Goal: Navigation & Orientation: Find specific page/section

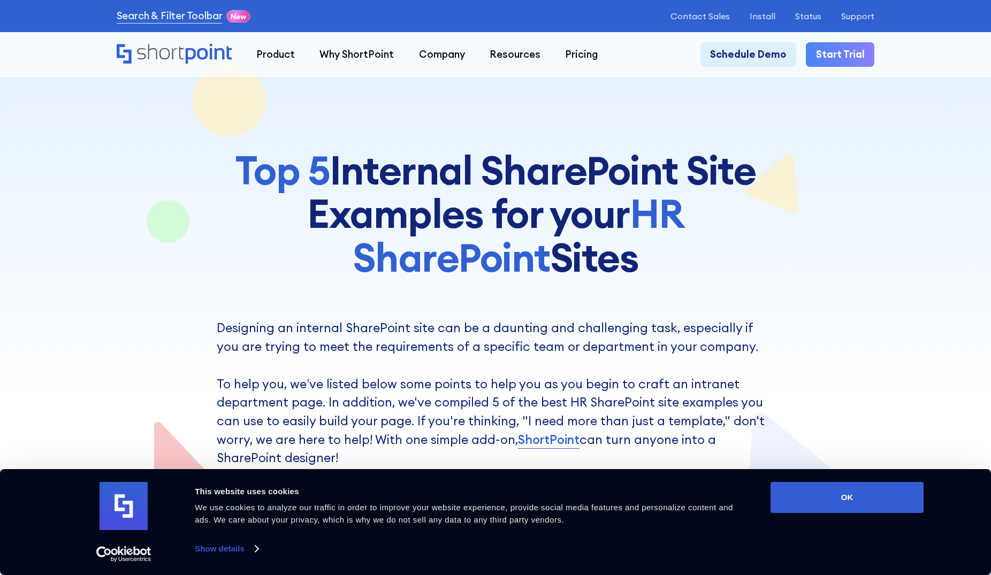
scroll to position [382, 0]
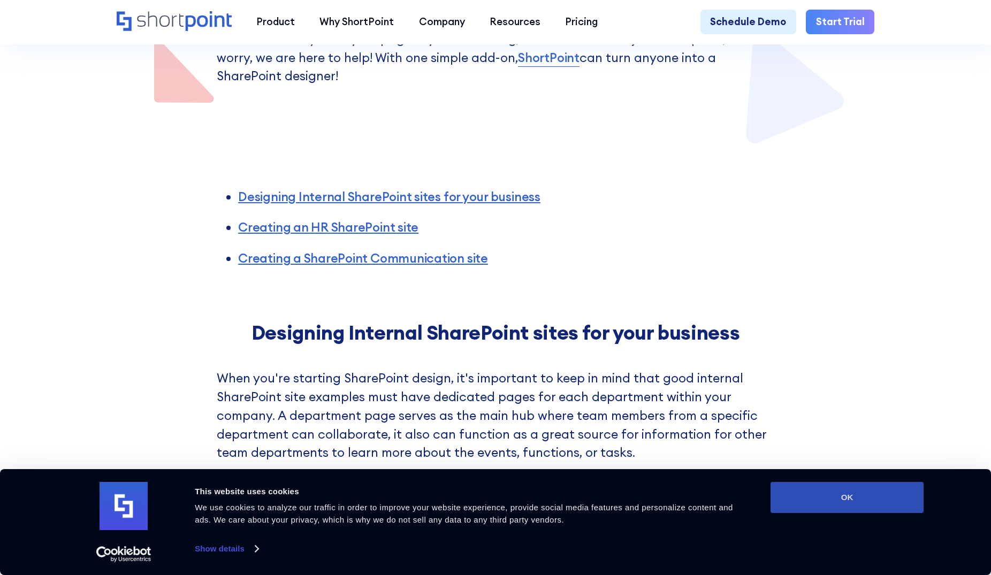
click at [792, 495] on button "OK" at bounding box center [847, 497] width 153 height 31
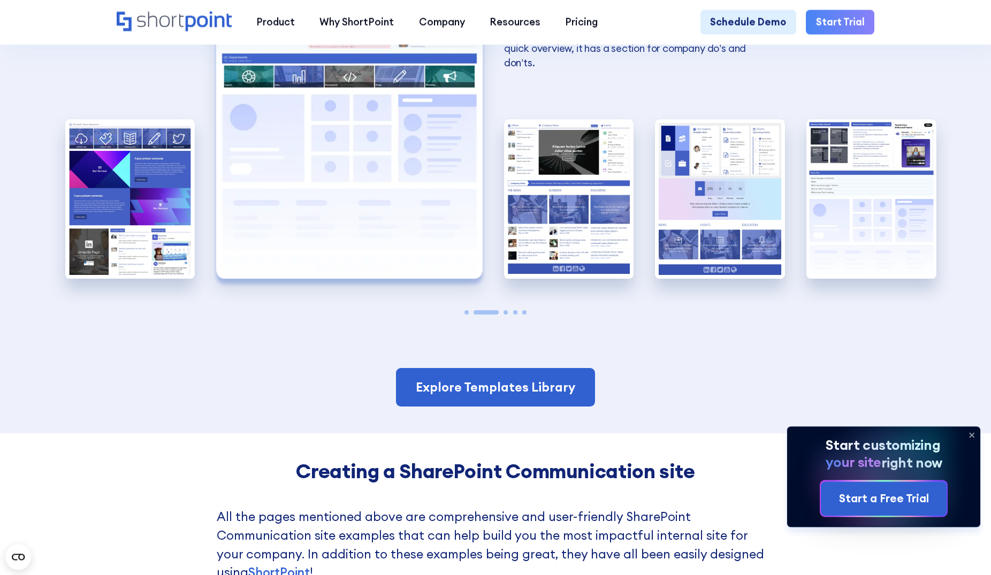
scroll to position [2292, 0]
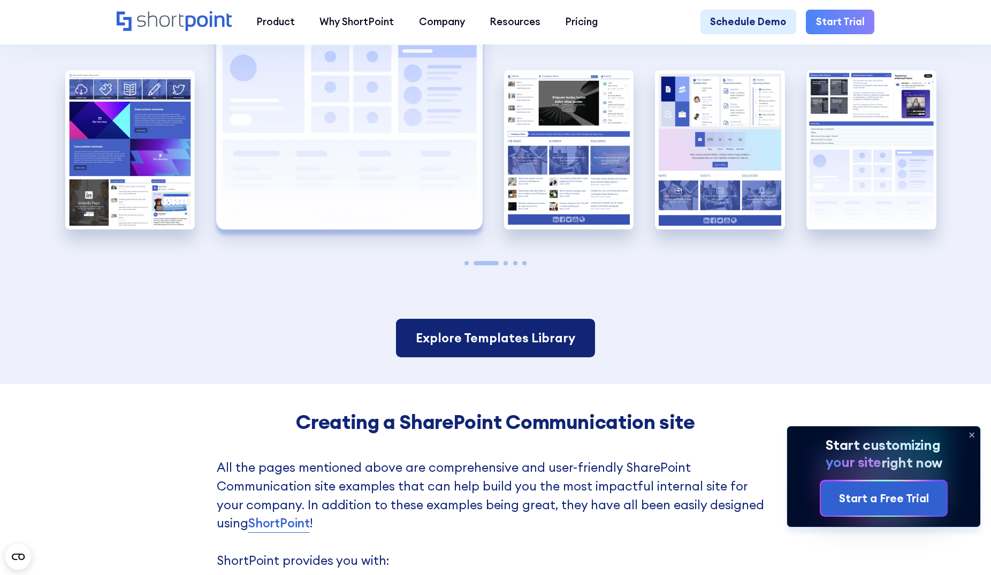
click at [514, 357] on link "Explore Templates Library" at bounding box center [495, 338] width 199 height 39
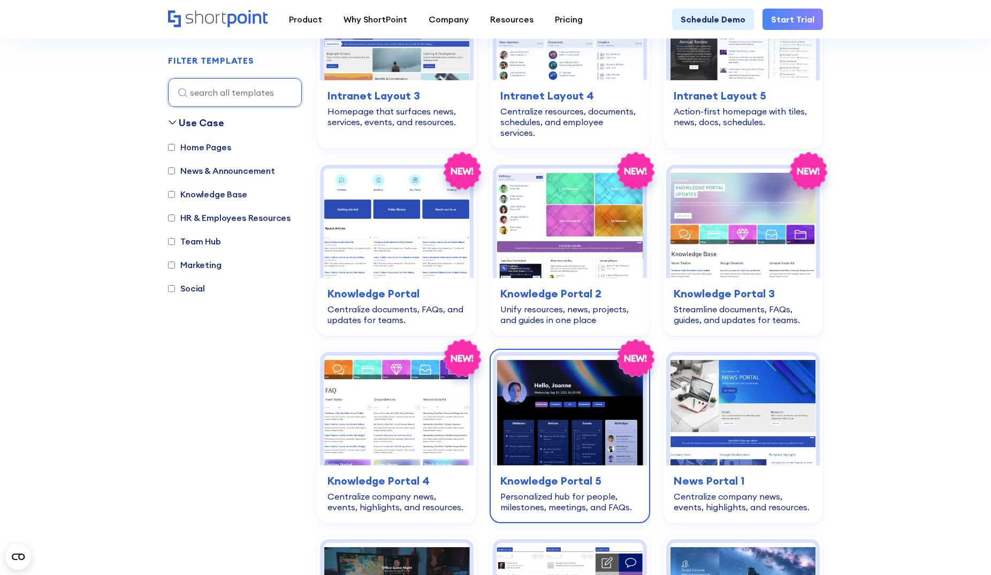
scroll to position [1310, 0]
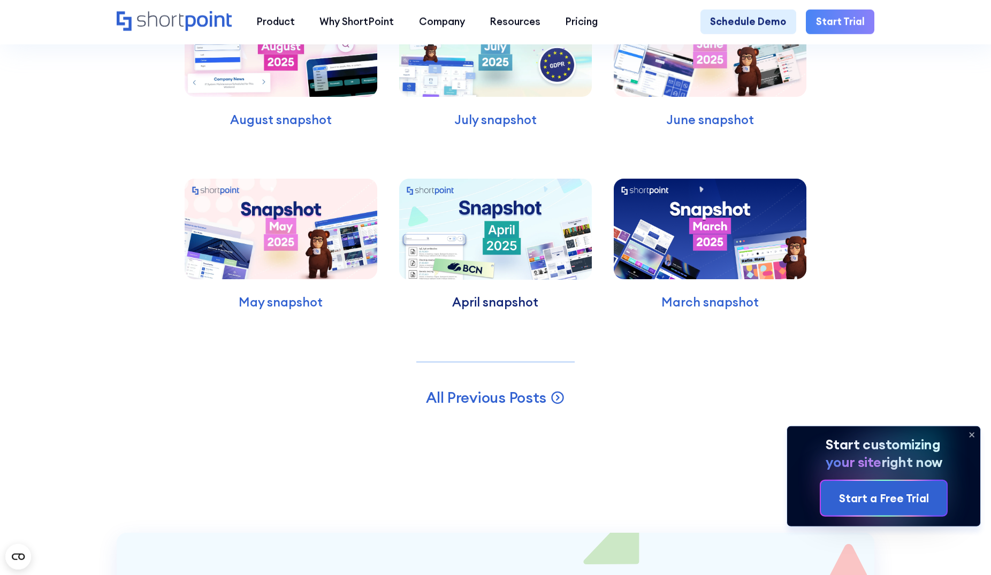
scroll to position [3493, 0]
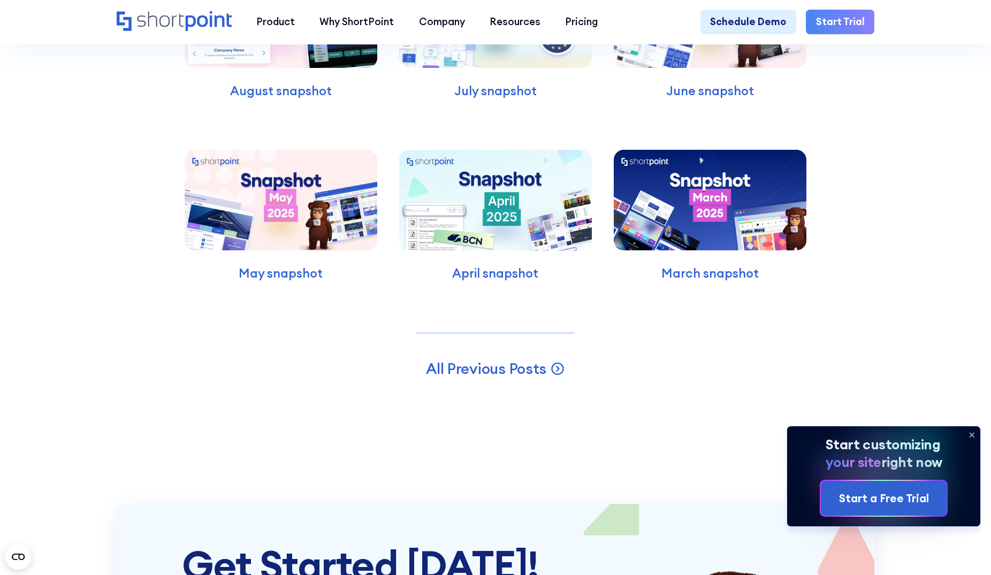
click at [718, 250] on img at bounding box center [710, 200] width 193 height 101
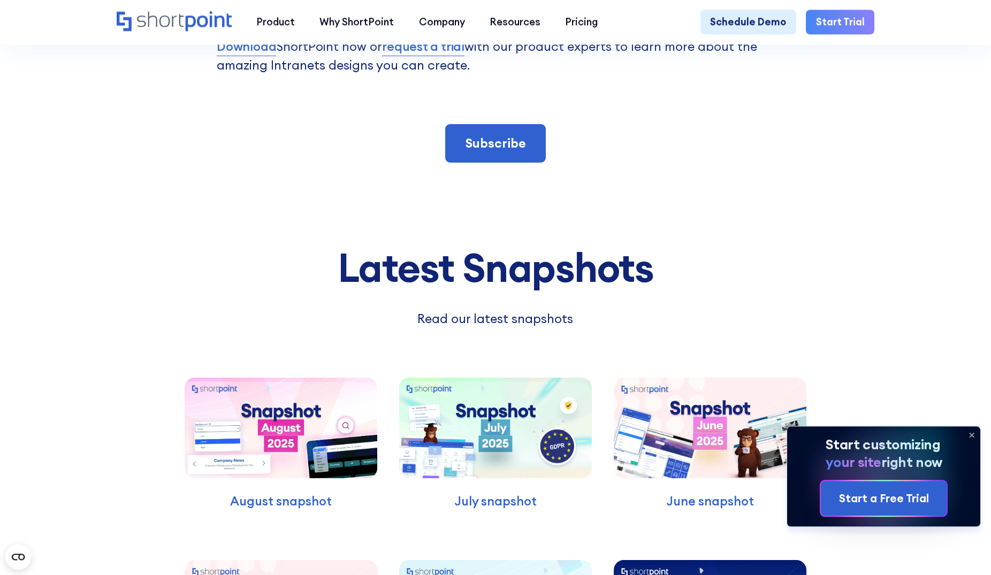
scroll to position [3002, 0]
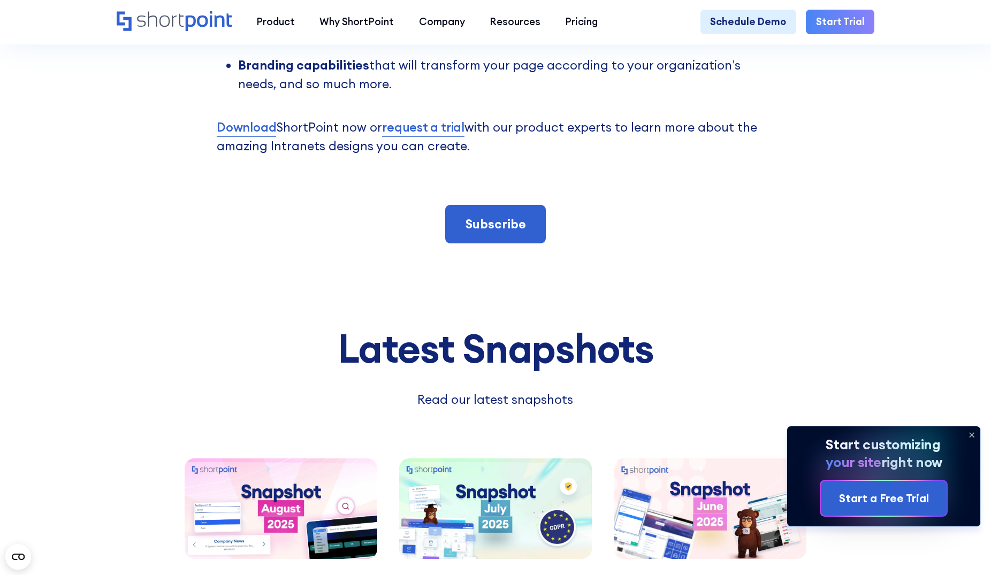
click at [233, 21] on div "Product works with SharePoint Microsoft Teams SAP Explore Templates Elements In…" at bounding box center [496, 22] width 758 height 25
click at [186, 17] on icon "Home" at bounding box center [209, 21] width 46 height 20
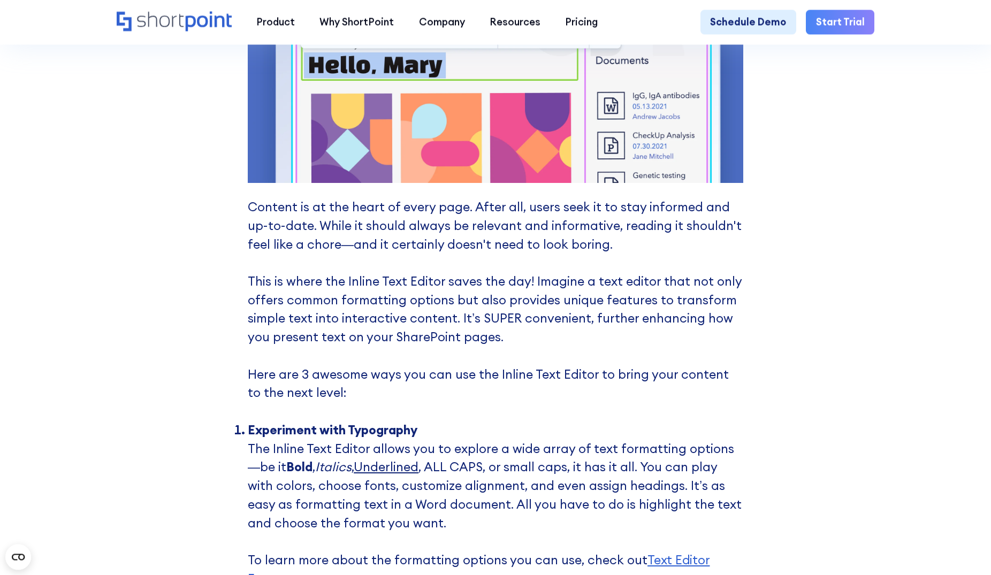
scroll to position [3766, 0]
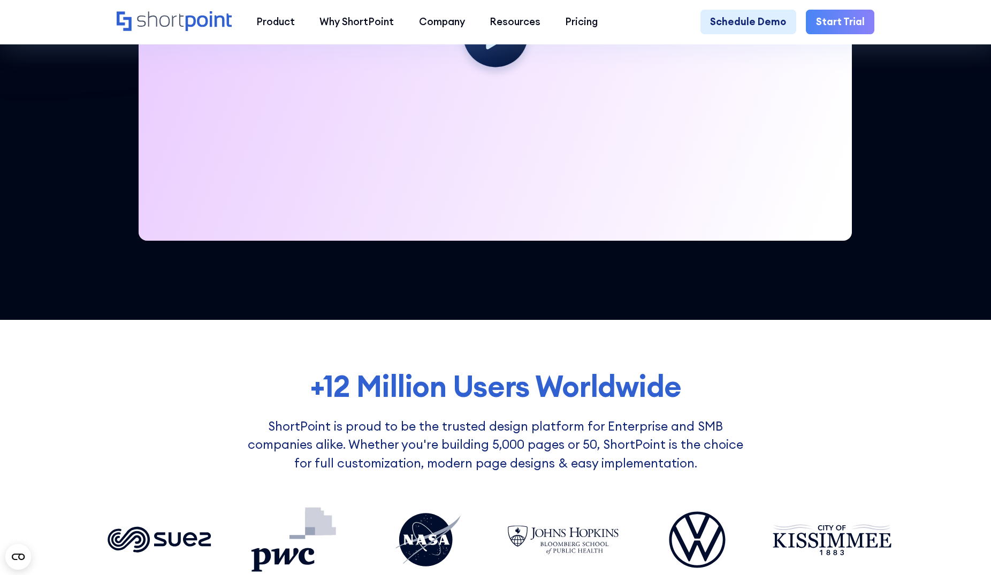
scroll to position [928, 0]
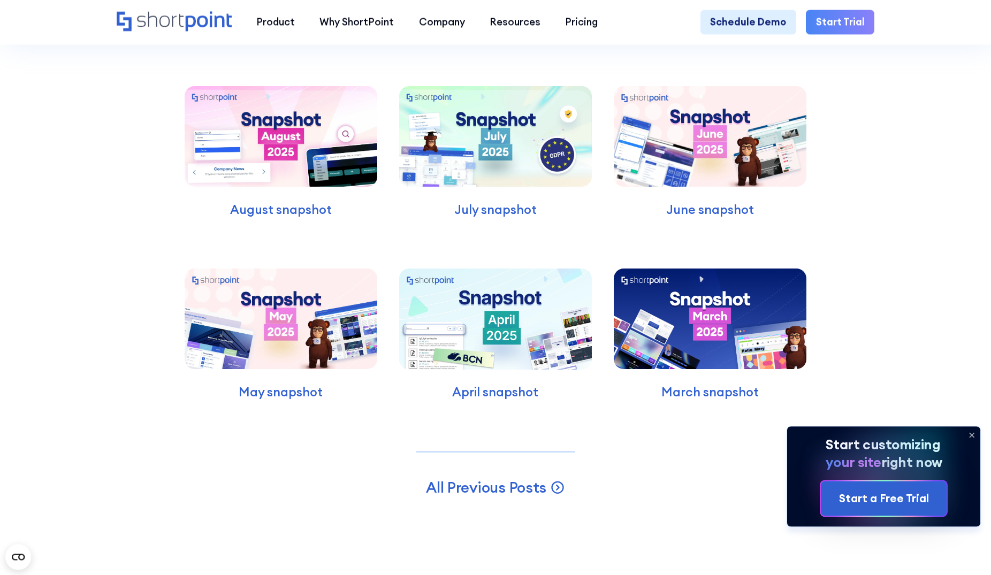
scroll to position [3493, 0]
